Goal: Transaction & Acquisition: Purchase product/service

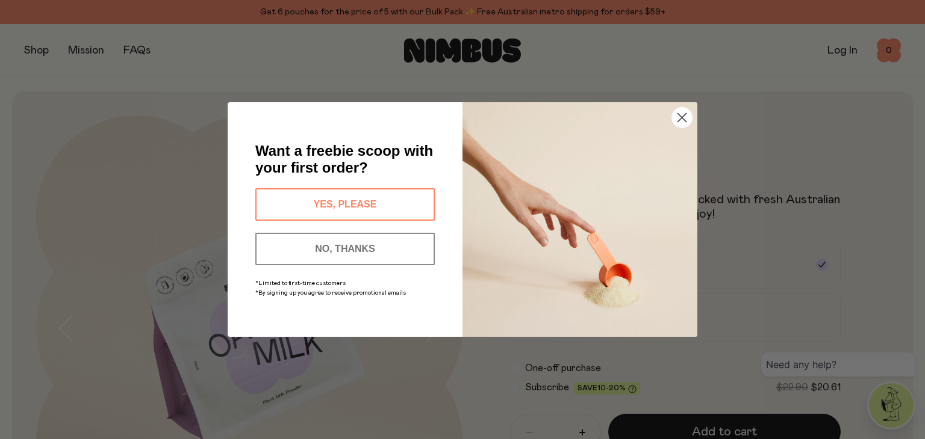
click at [686, 119] on circle "Close dialog" at bounding box center [682, 118] width 20 height 20
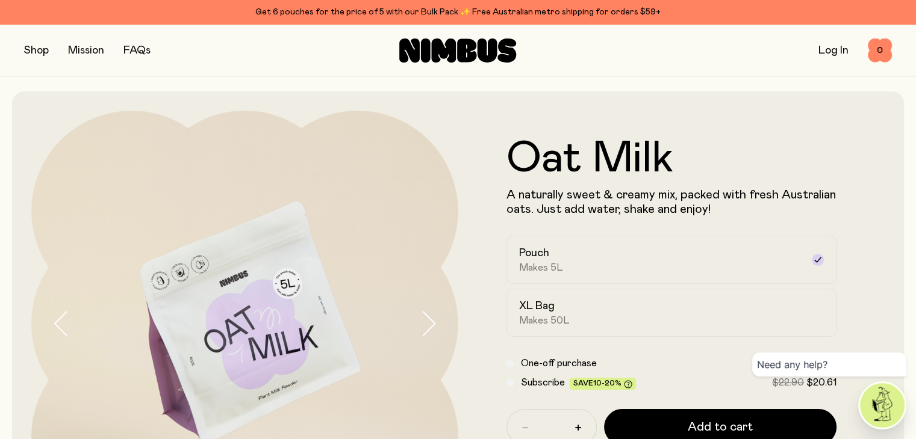
click at [874, 265] on form "Oat Milk A naturally sweet & creamy mix, packed with fresh Australian oats. Jus…" at bounding box center [671, 323] width 427 height 373
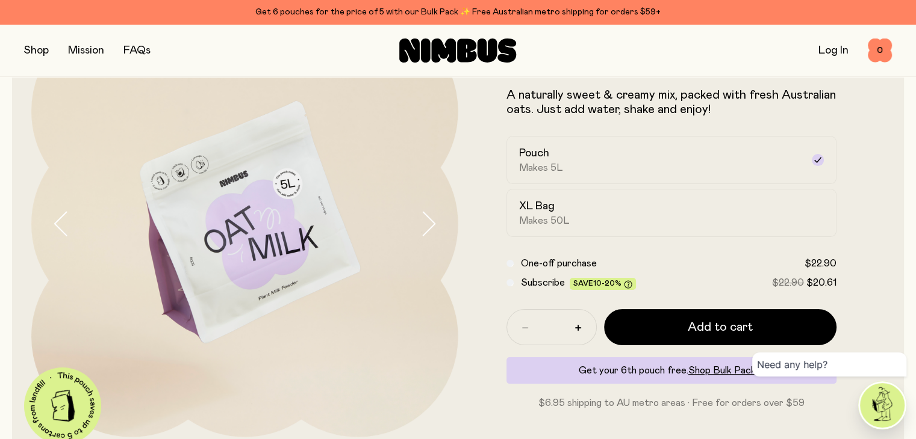
scroll to position [120, 0]
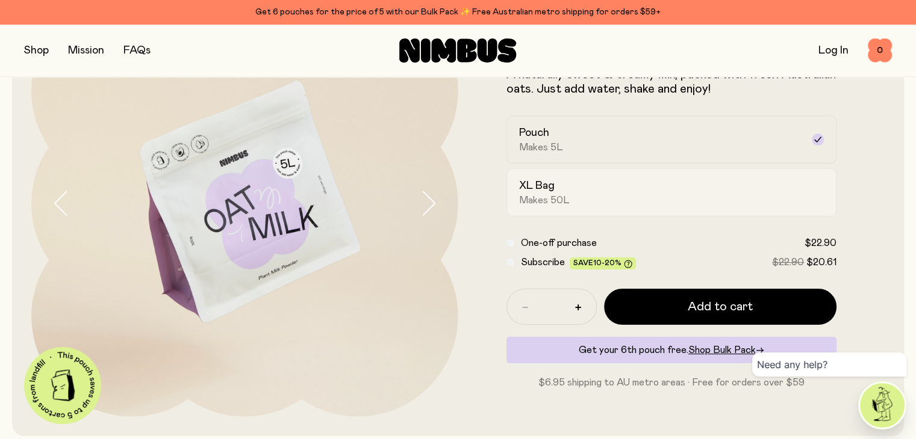
click at [645, 198] on div "XL Bag Makes 50L" at bounding box center [661, 193] width 284 height 28
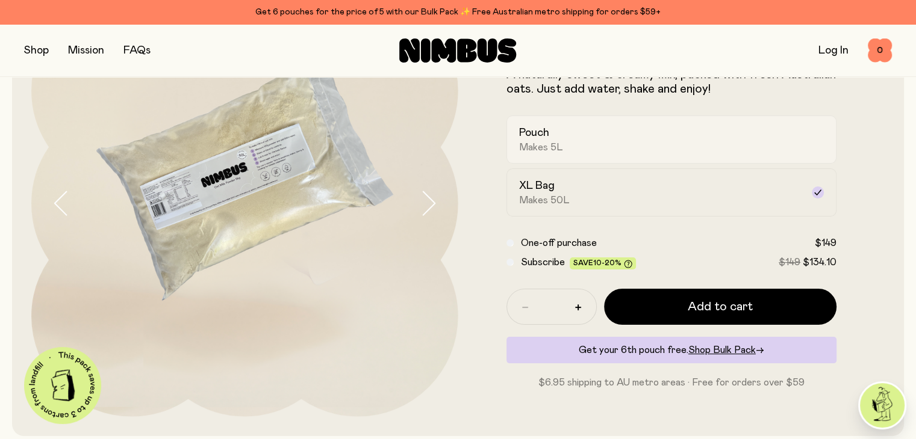
click at [617, 150] on div "Pouch Makes 5L" at bounding box center [661, 140] width 284 height 28
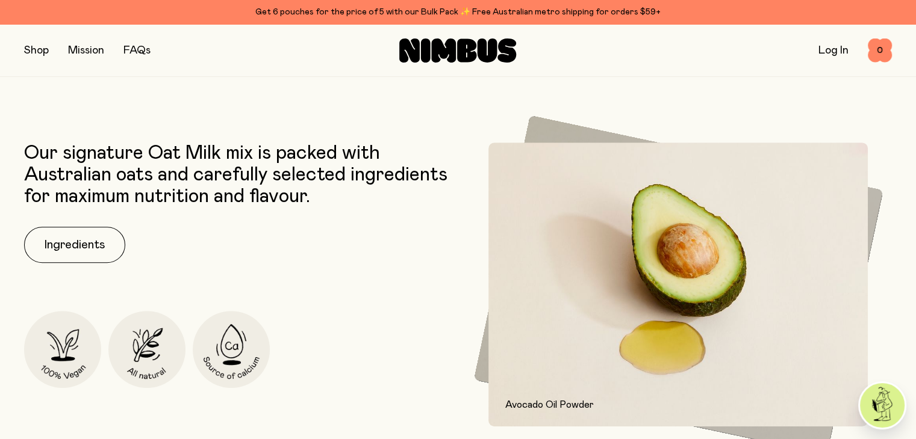
scroll to position [482, 0]
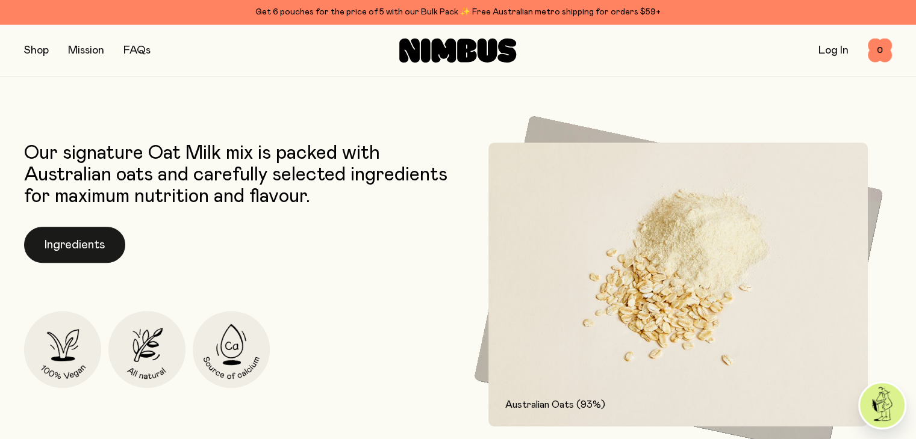
click at [104, 244] on button "Ingredients" at bounding box center [74, 245] width 101 height 36
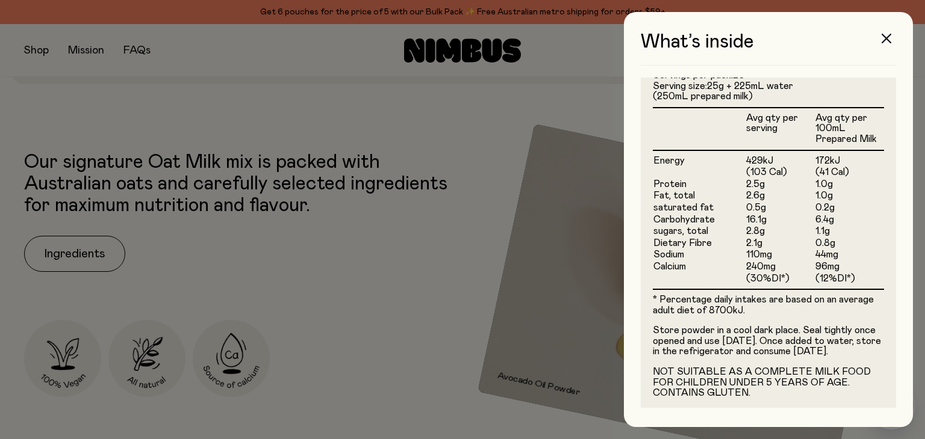
scroll to position [349, 0]
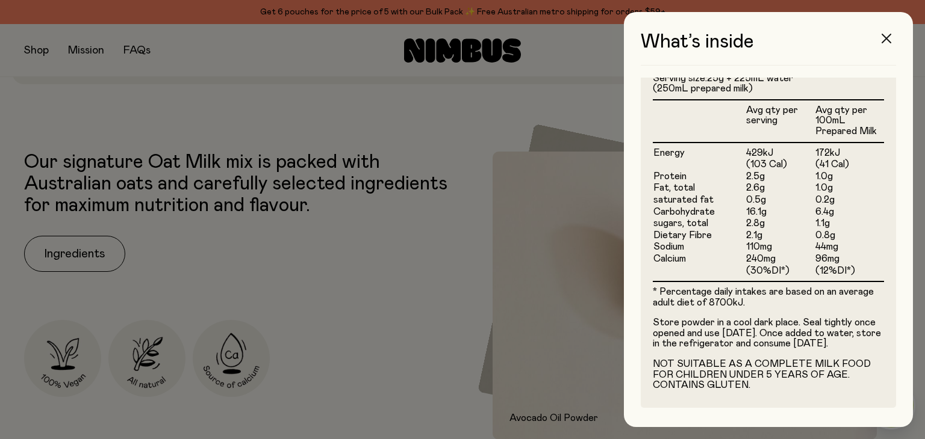
click at [886, 39] on icon "button" at bounding box center [886, 39] width 10 height 10
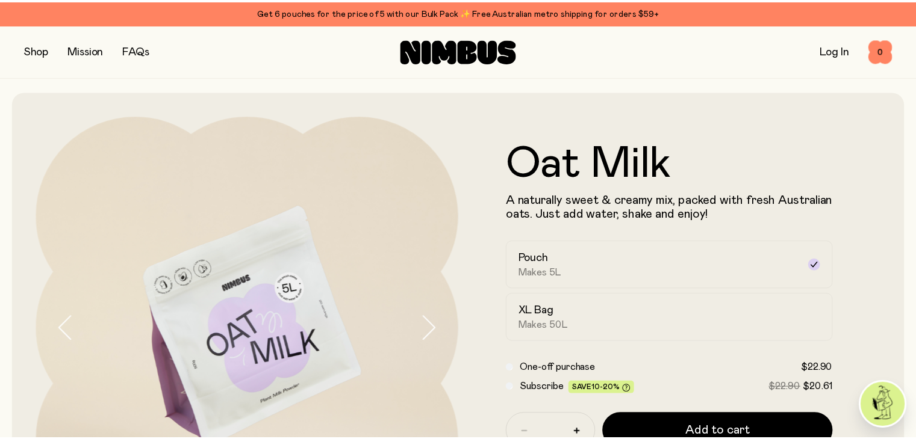
scroll to position [482, 0]
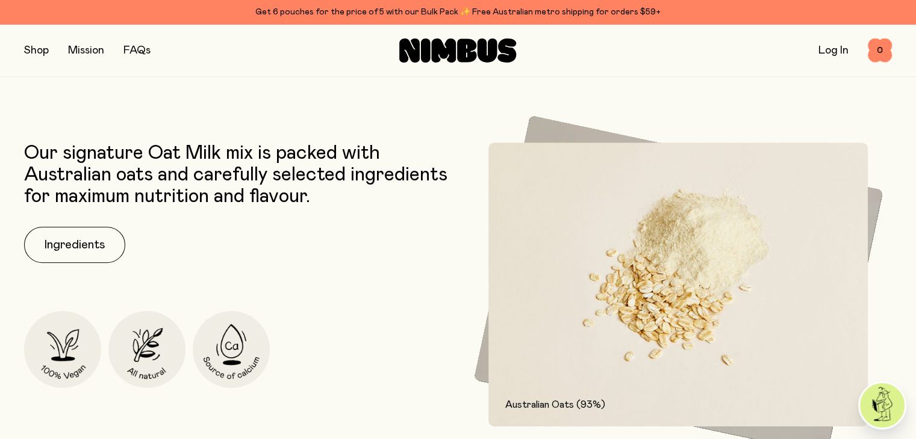
click at [31, 51] on button "button" at bounding box center [36, 50] width 25 height 17
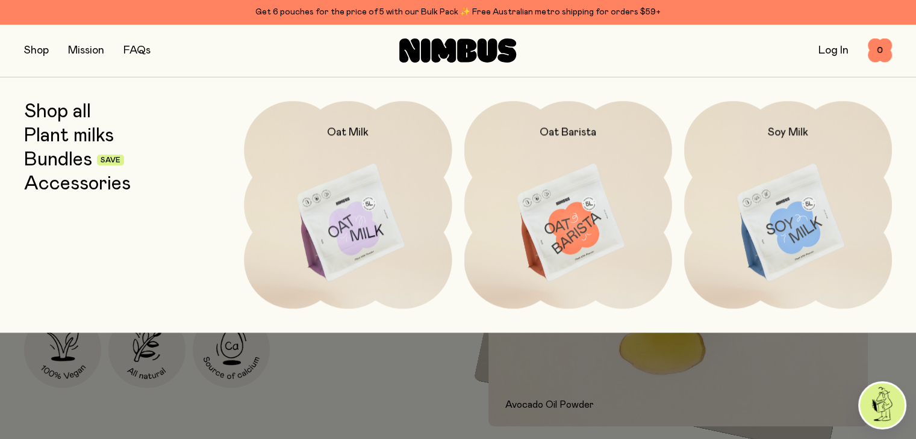
click at [64, 164] on link "Bundles" at bounding box center [58, 160] width 68 height 22
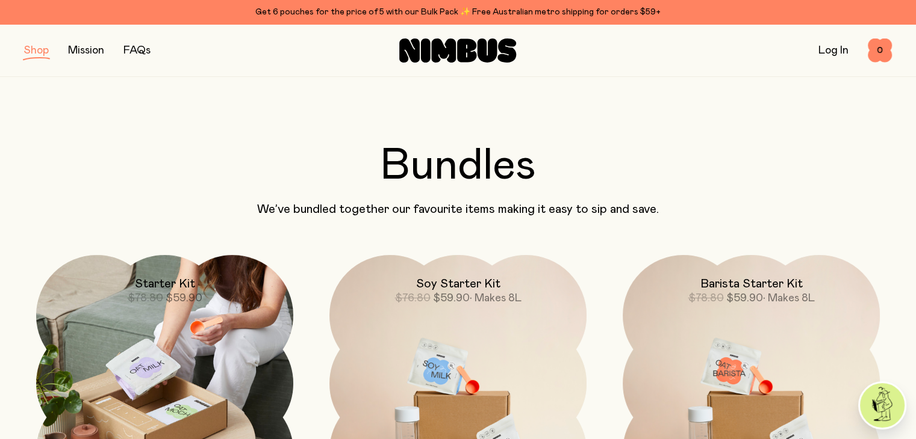
drag, startPoint x: 199, startPoint y: 323, endPoint x: 205, endPoint y: 296, distance: 28.3
click at [199, 323] on img at bounding box center [164, 383] width 257 height 257
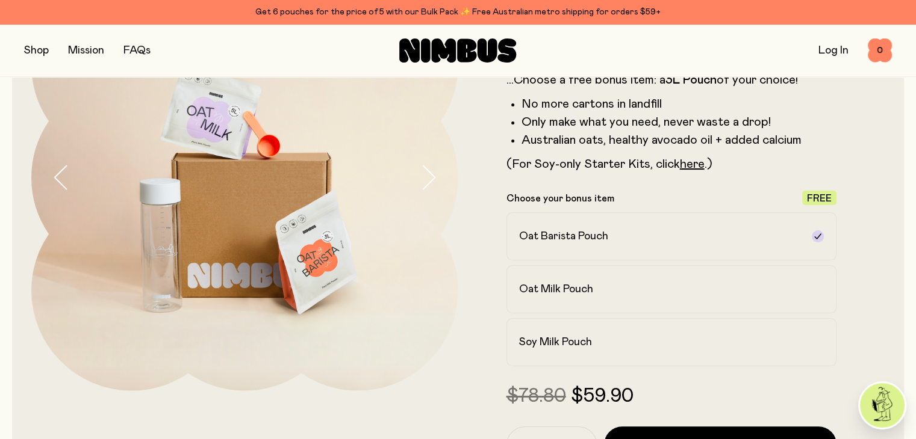
scroll to position [181, 0]
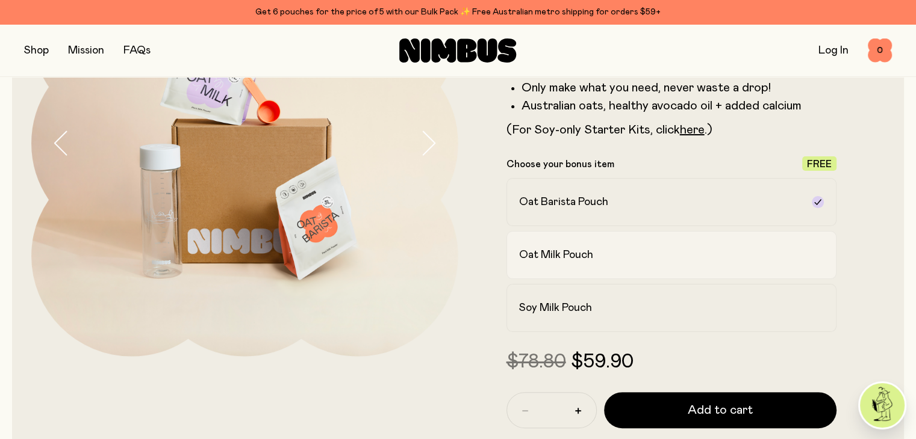
click at [612, 258] on div "Oat Milk Pouch" at bounding box center [661, 255] width 284 height 14
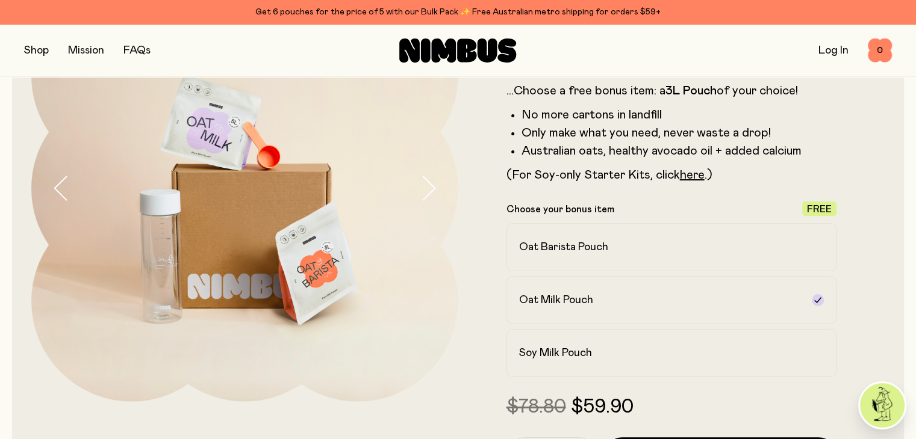
scroll to position [60, 0]
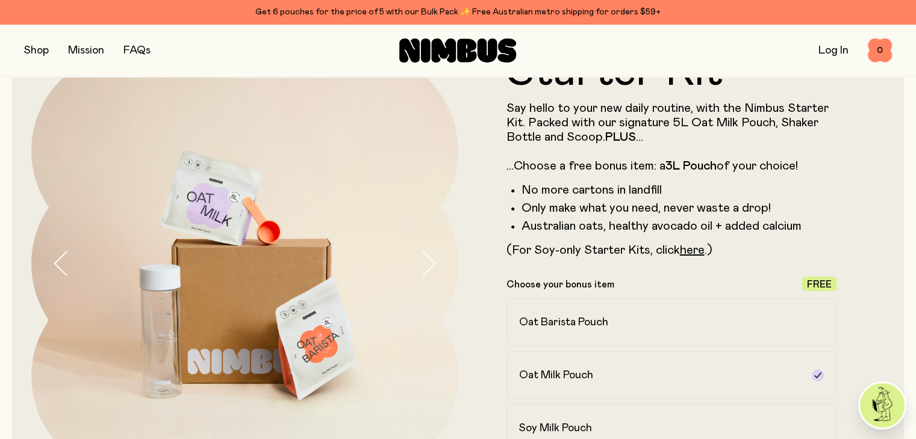
click at [23, 54] on div "Shop Mission FAQs Log In 0 0" at bounding box center [458, 50] width 916 height 53
click at [46, 48] on button "button" at bounding box center [36, 50] width 25 height 17
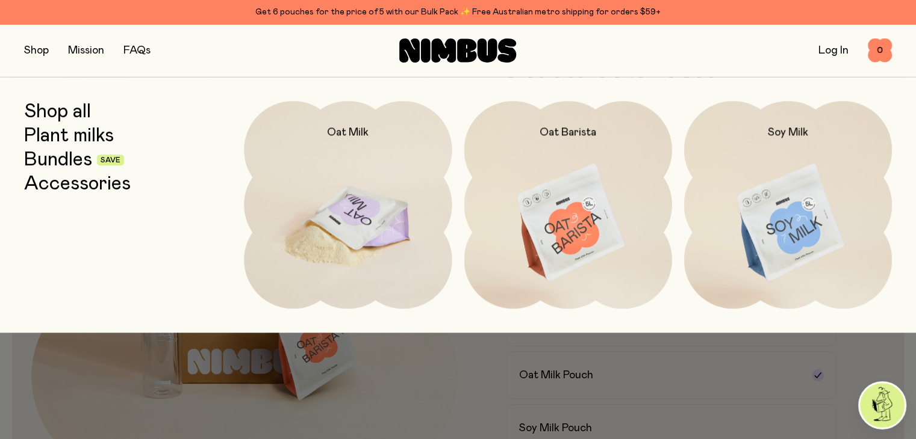
click at [329, 203] on img at bounding box center [348, 223] width 208 height 244
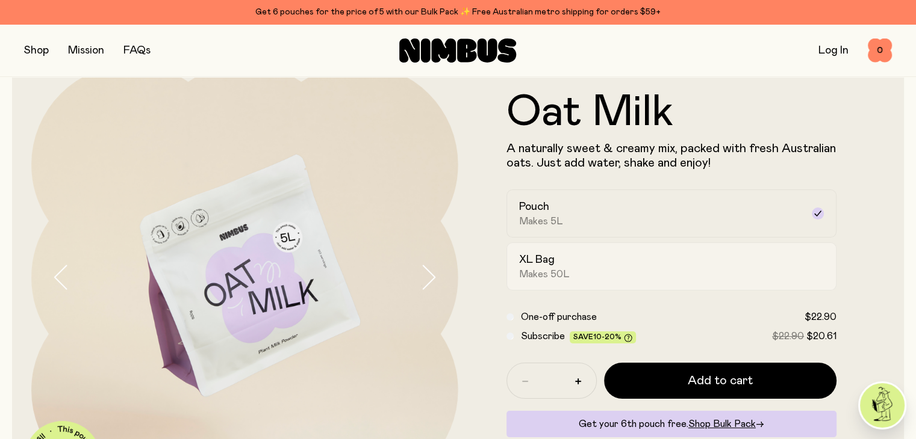
scroll to position [120, 0]
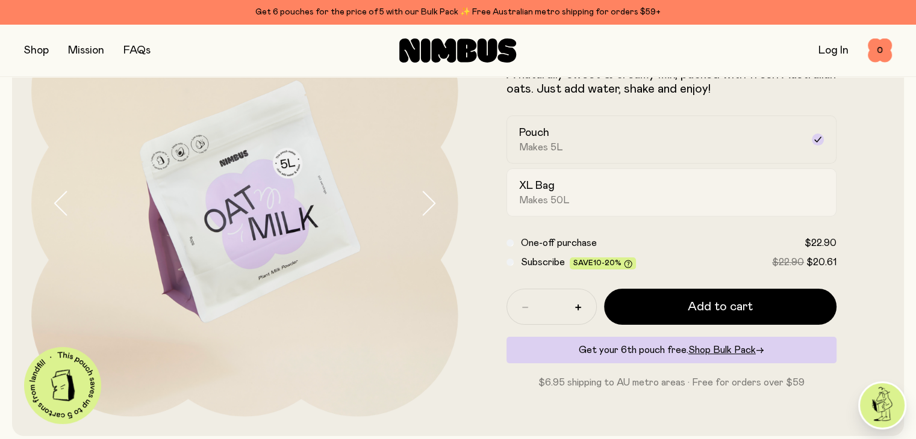
click at [542, 205] on span "Makes 50L" at bounding box center [544, 200] width 51 height 12
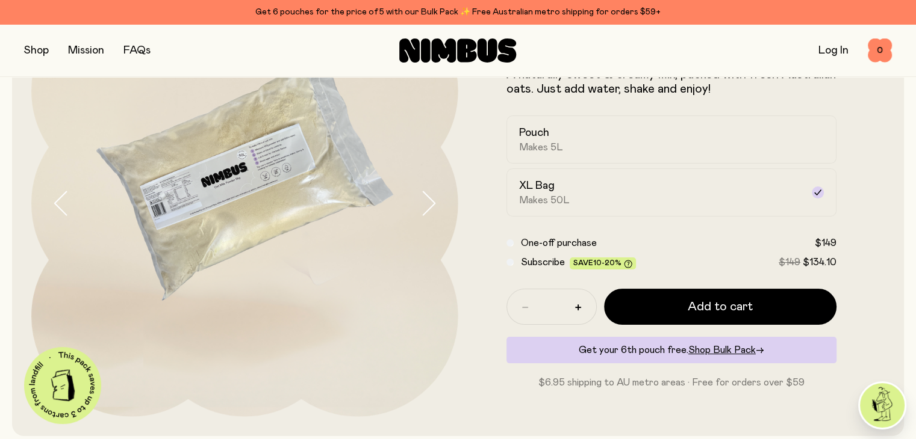
scroll to position [60, 0]
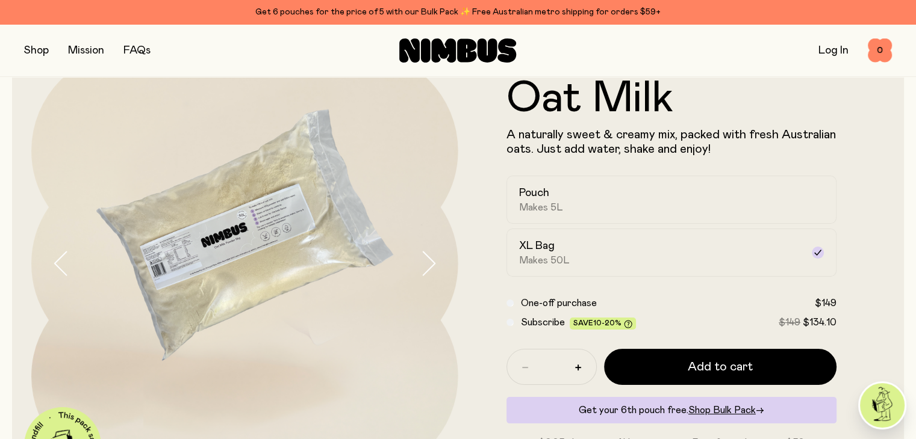
click at [424, 265] on icon "button" at bounding box center [428, 263] width 17 height 25
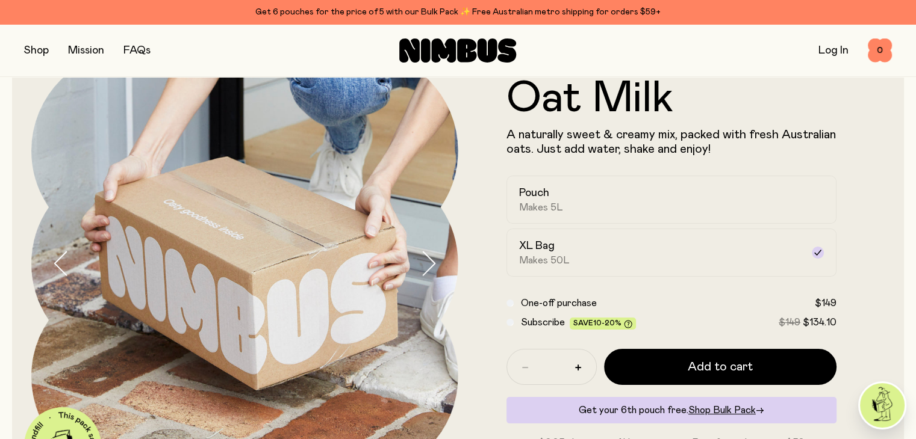
click at [424, 265] on icon "button" at bounding box center [428, 263] width 17 height 25
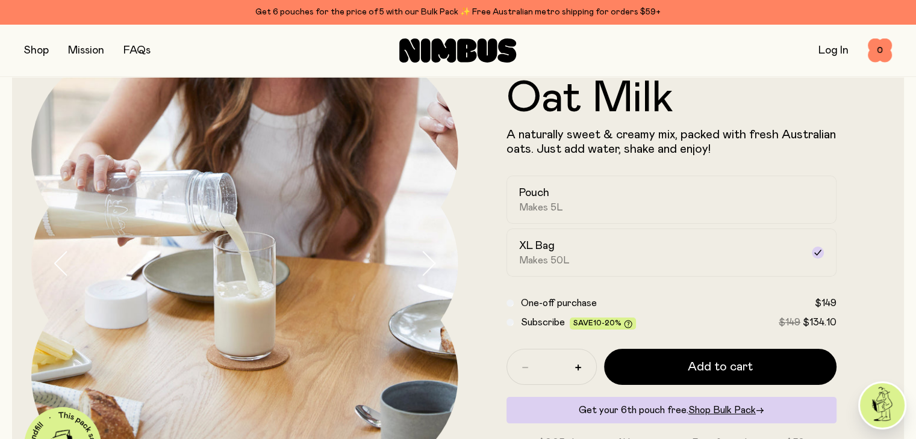
click at [424, 265] on icon "button" at bounding box center [428, 263] width 17 height 25
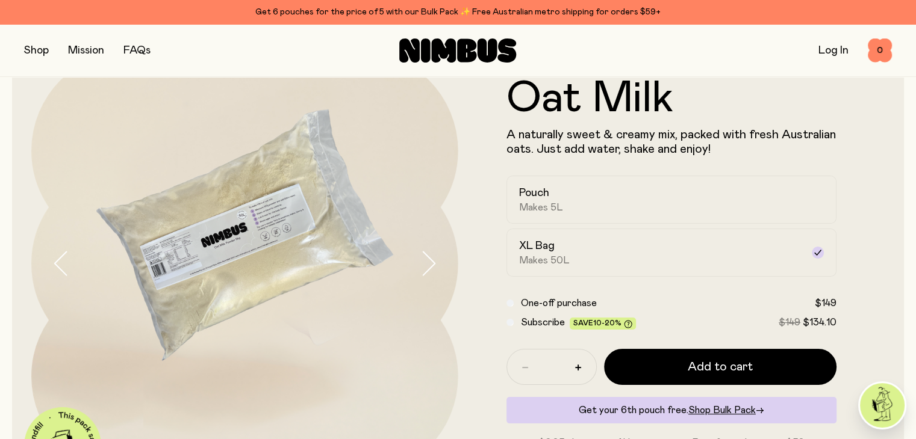
click at [424, 265] on icon "button" at bounding box center [428, 263] width 17 height 25
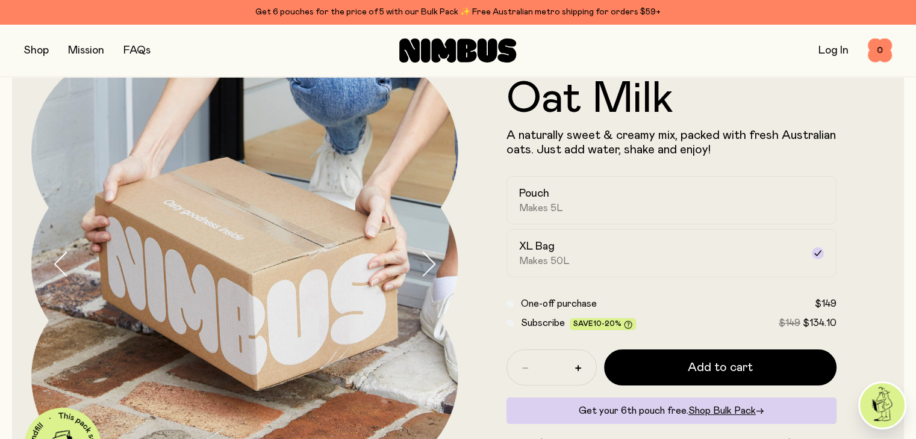
scroll to position [0, 0]
